Goal: Information Seeking & Learning: Learn about a topic

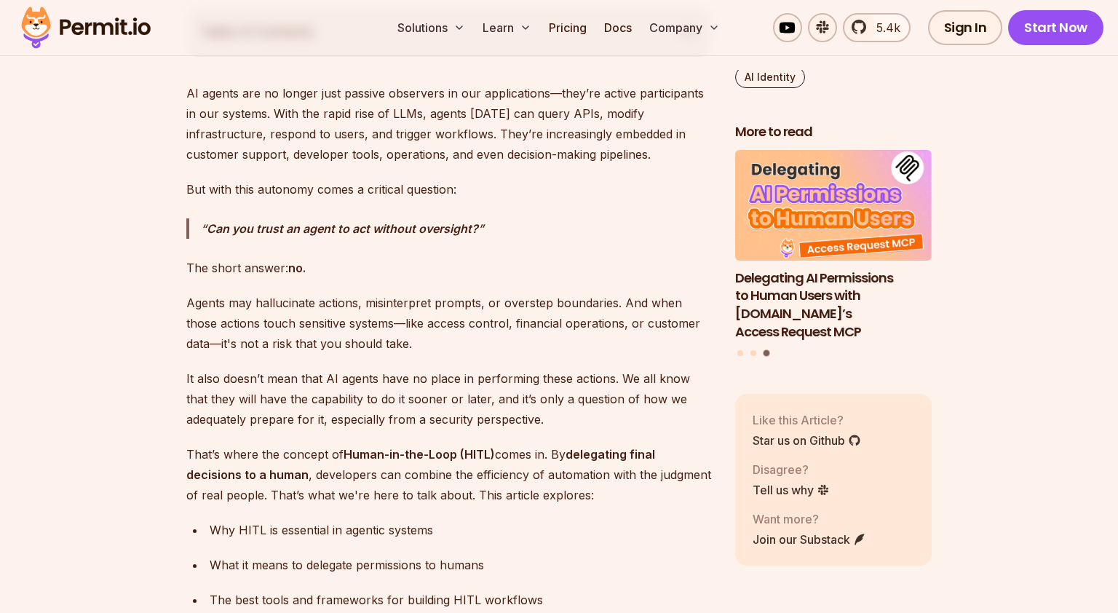
scroll to position [886, 0]
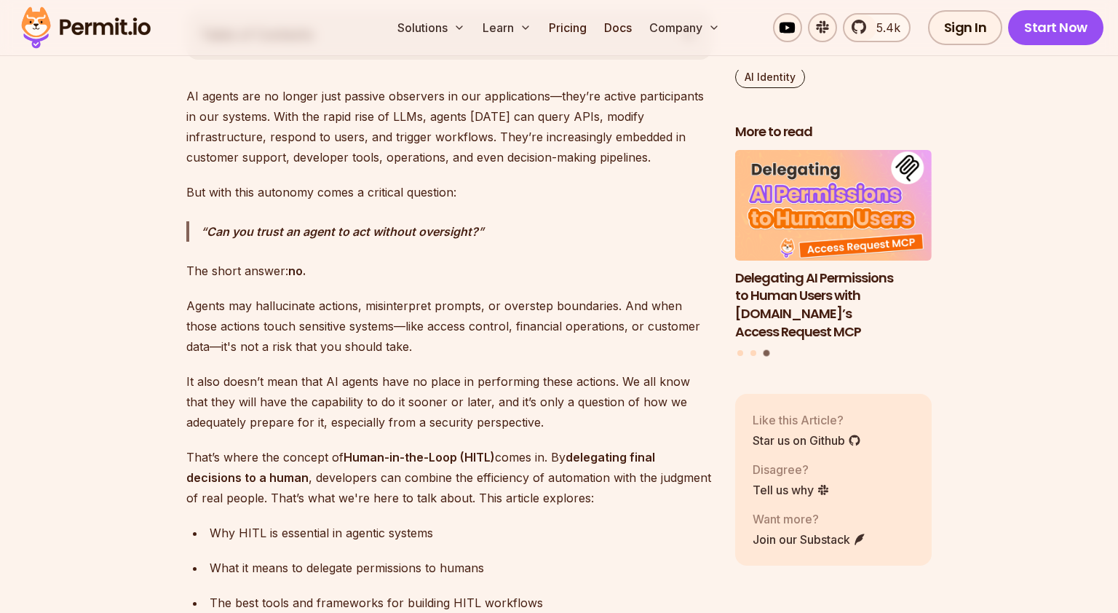
click at [188, 296] on p "Agents may hallucinate actions, misinterpret prompts, or overstep boundaries. A…" at bounding box center [448, 325] width 525 height 61
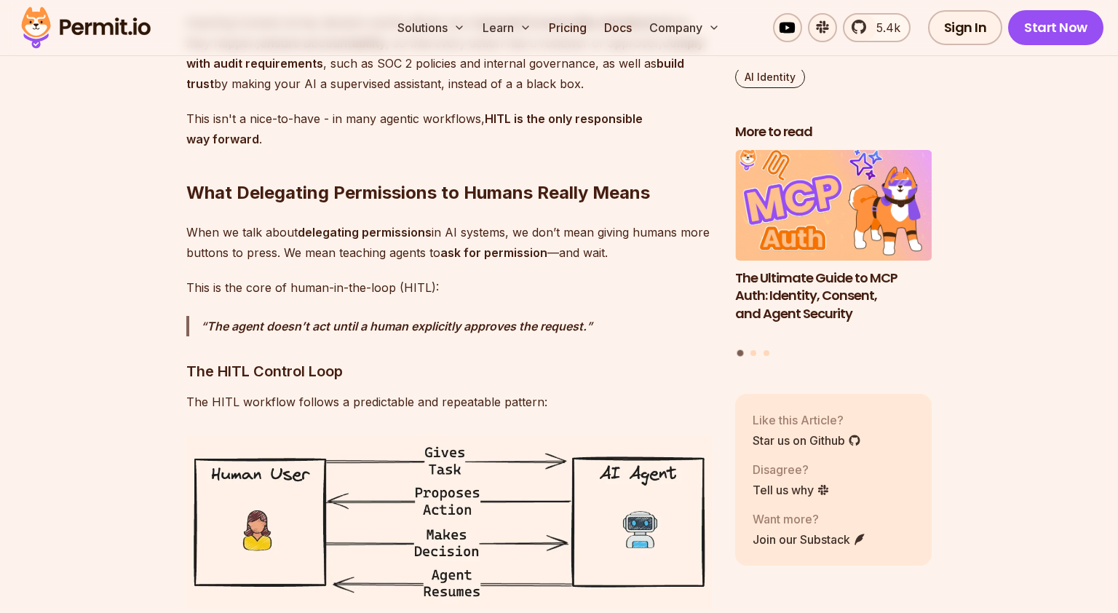
scroll to position [2113, 0]
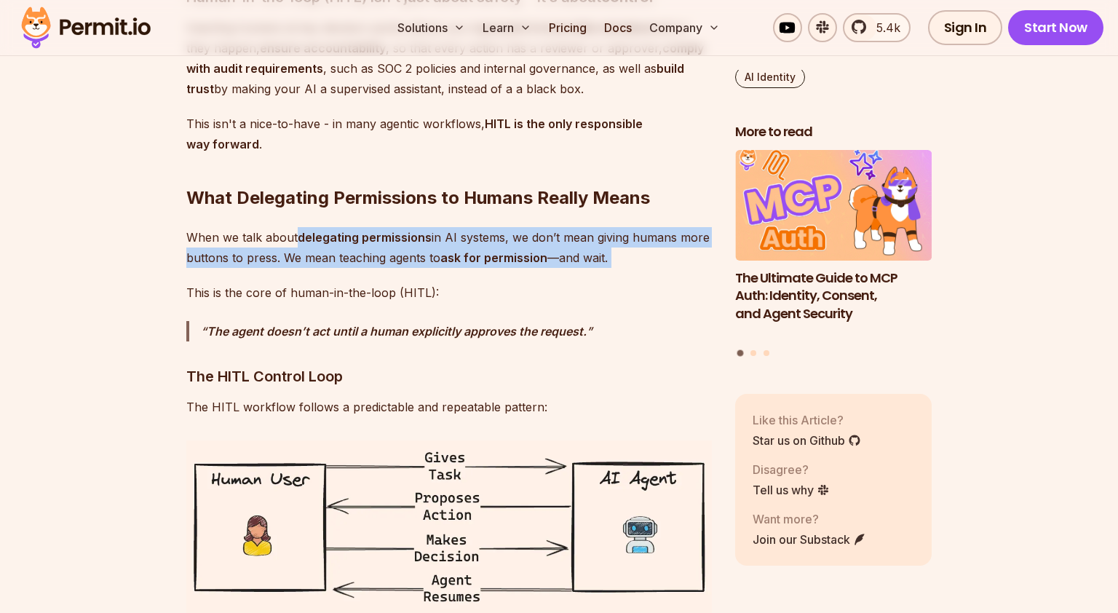
drag, startPoint x: 302, startPoint y: 215, endPoint x: 445, endPoint y: 252, distance: 148.1
click at [494, 250] on strong "ask for permission" at bounding box center [493, 257] width 107 height 15
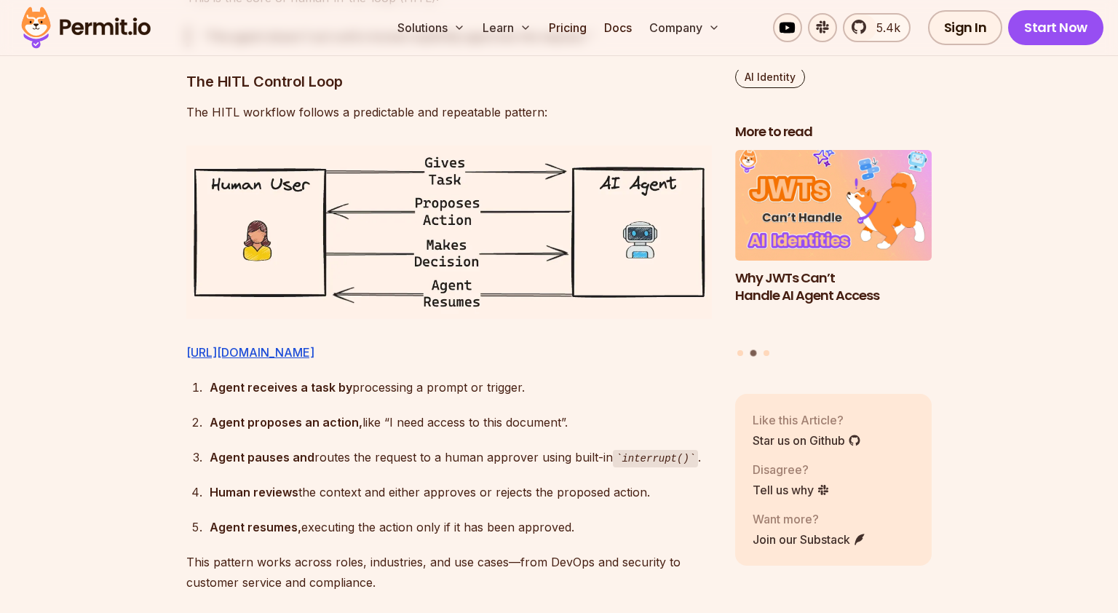
scroll to position [2408, 0]
click at [394, 341] on p "[URL][DOMAIN_NAME]" at bounding box center [448, 351] width 525 height 20
click at [314, 344] on link "[URL][DOMAIN_NAME]" at bounding box center [250, 351] width 128 height 15
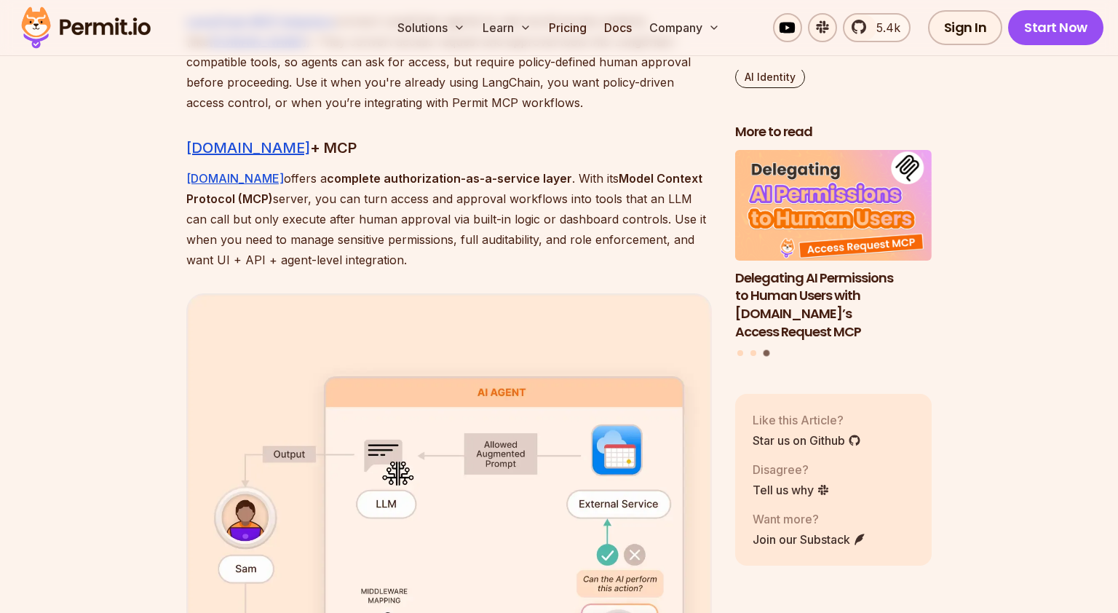
scroll to position [3963, 0]
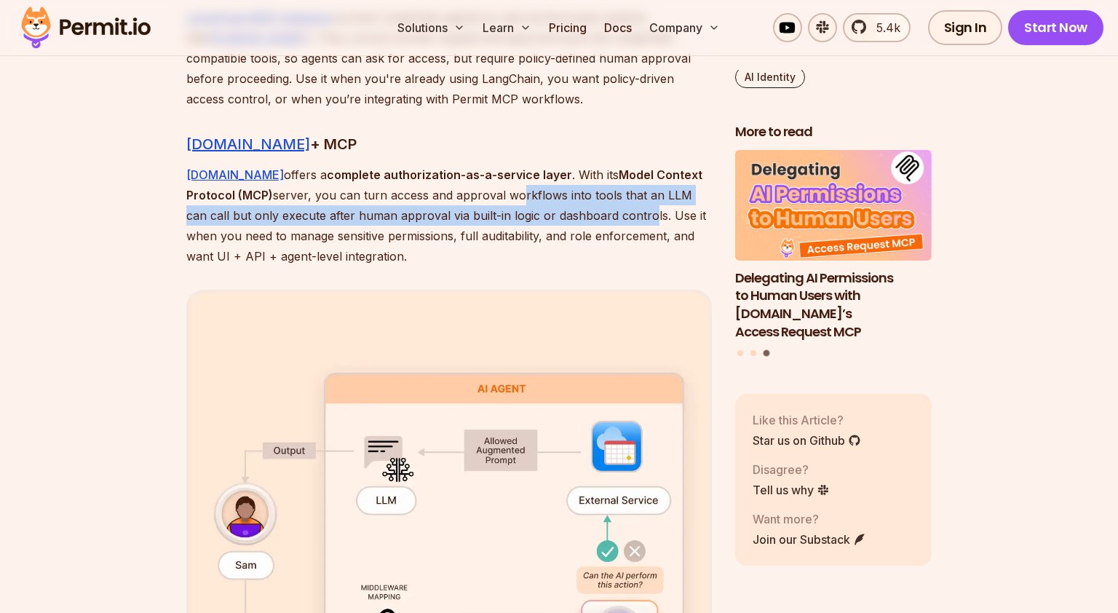
drag, startPoint x: 461, startPoint y: 193, endPoint x: 576, endPoint y: 218, distance: 117.6
click at [576, 218] on p "Permit.io offers a complete authorization-as-a-service layer . With its Model C…" at bounding box center [448, 215] width 525 height 102
click at [402, 254] on p "Permit.io offers a complete authorization-as-a-service layer . With its Model C…" at bounding box center [448, 215] width 525 height 102
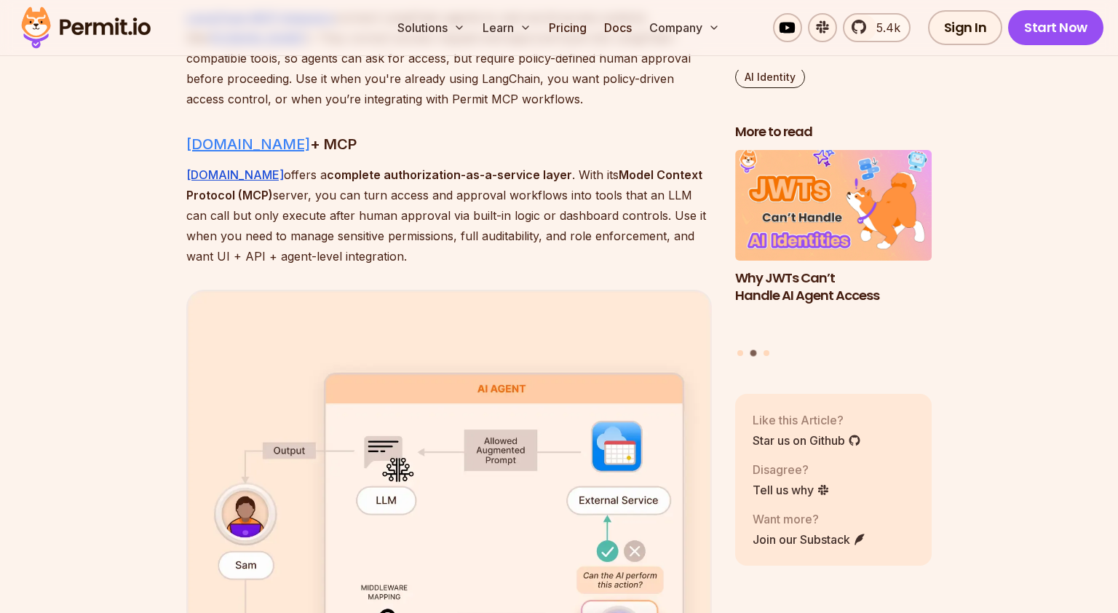
click at [218, 142] on link "Permit.io" at bounding box center [248, 143] width 124 height 17
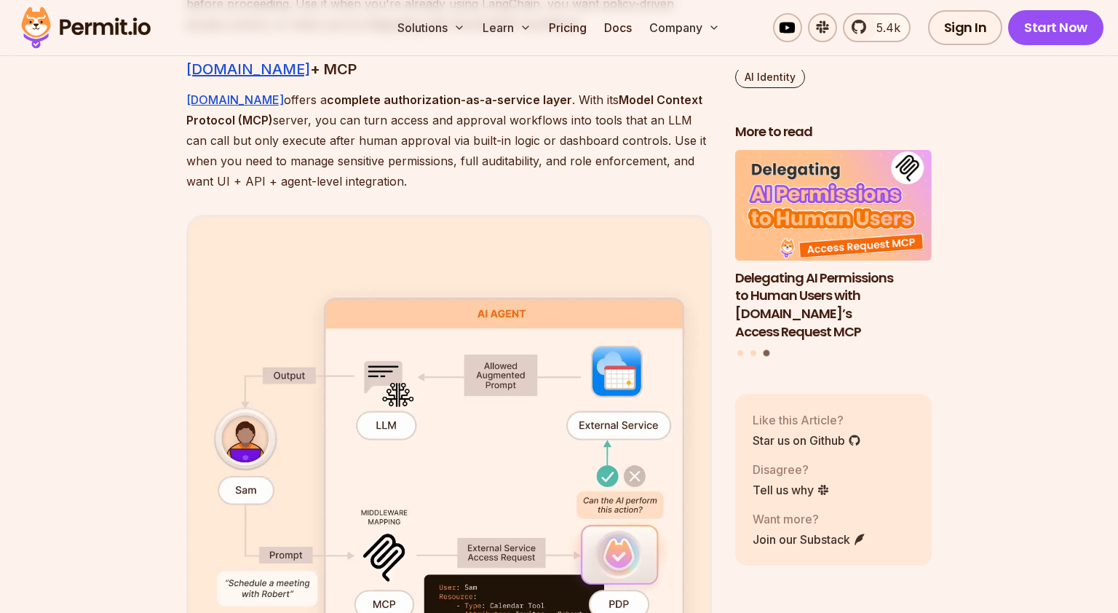
scroll to position [4041, 0]
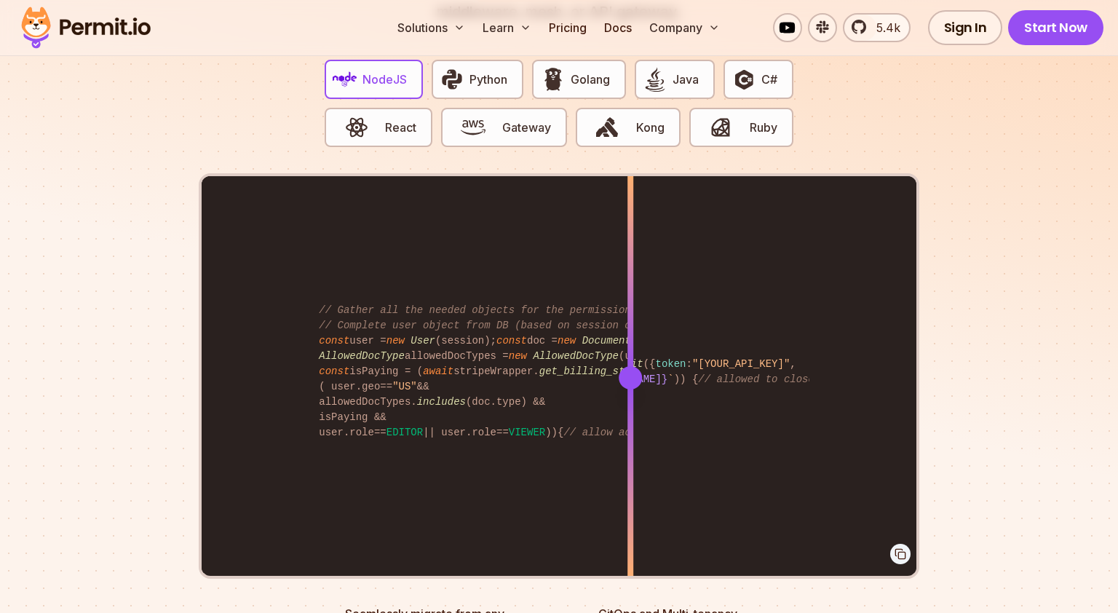
scroll to position [2950, 0]
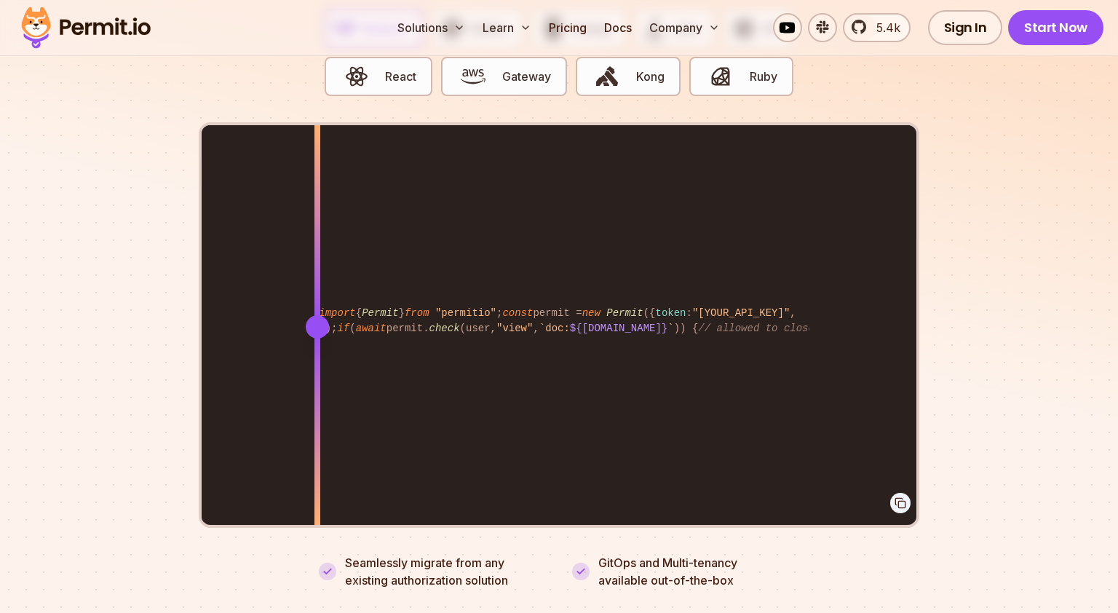
drag, startPoint x: 639, startPoint y: 311, endPoint x: 665, endPoint y: 300, distance: 28.4
click at [329, 315] on div at bounding box center [317, 326] width 23 height 23
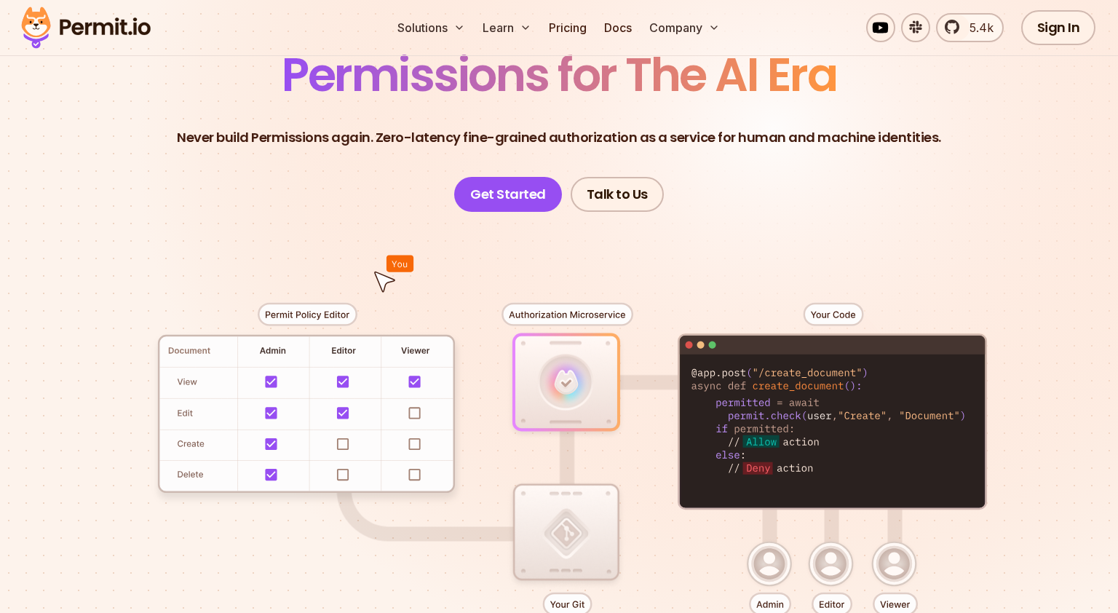
scroll to position [0, 0]
